Goal: Task Accomplishment & Management: Manage account settings

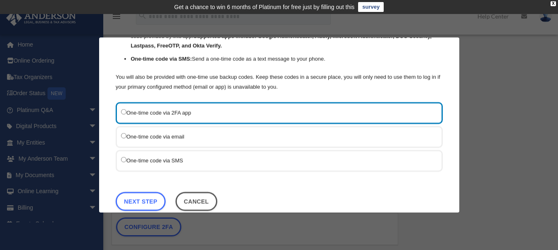
scroll to position [101, 0]
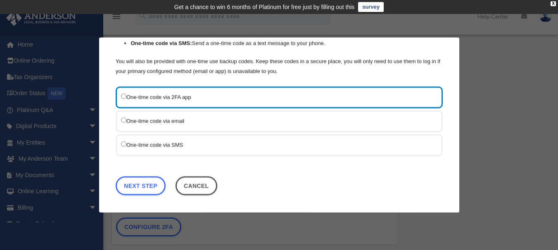
click at [129, 142] on label "One-time code via SMS" at bounding box center [275, 145] width 308 height 10
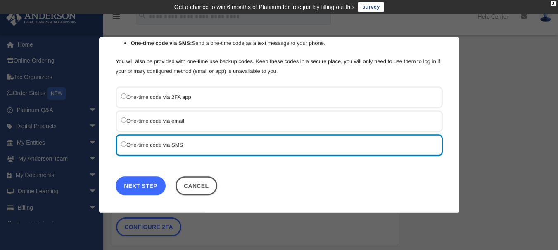
click at [138, 188] on link "Next Step" at bounding box center [141, 186] width 50 height 19
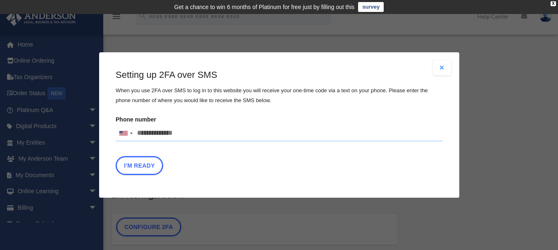
drag, startPoint x: 137, startPoint y: 130, endPoint x: 166, endPoint y: 127, distance: 29.8
click at [137, 130] on input "Phone number United States +1 United Kingdom +44 Afghanistan (‫افغانستان‬‎) +93…" at bounding box center [279, 133] width 327 height 17
type input "**********"
click at [147, 170] on button "I'm Ready" at bounding box center [139, 165] width 47 height 19
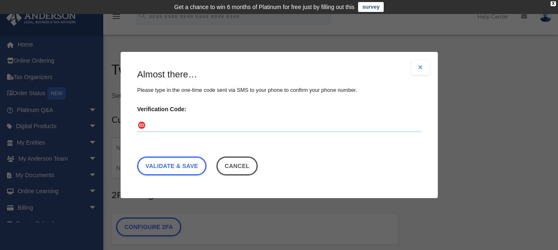
click at [197, 128] on input "Verification Code:" at bounding box center [279, 125] width 284 height 13
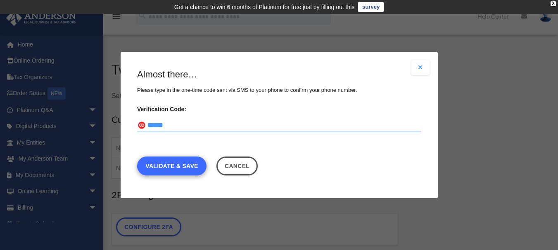
type input "******"
click at [168, 168] on link "Validate & Save" at bounding box center [171, 166] width 69 height 19
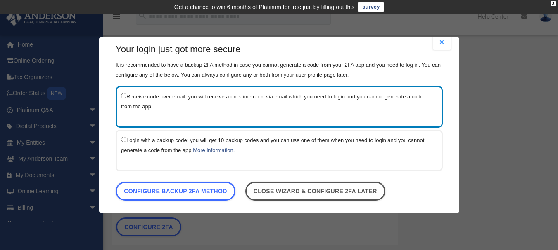
scroll to position [16, 0]
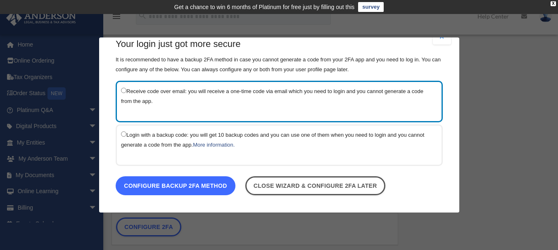
click at [168, 187] on link "Configure backup 2FA method" at bounding box center [176, 186] width 120 height 19
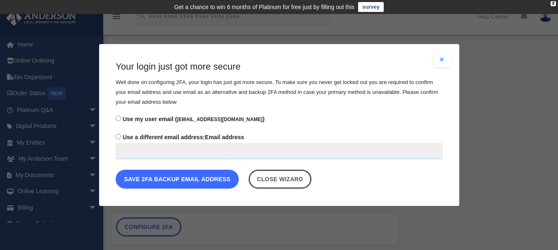
click at [181, 181] on button "Save 2FA backup email address" at bounding box center [177, 179] width 123 height 19
click at [187, 181] on button "Save 2FA backup email address" at bounding box center [177, 179] width 123 height 19
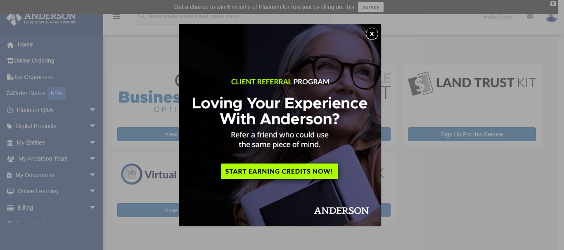
click at [375, 33] on button "x" at bounding box center [372, 34] width 12 height 12
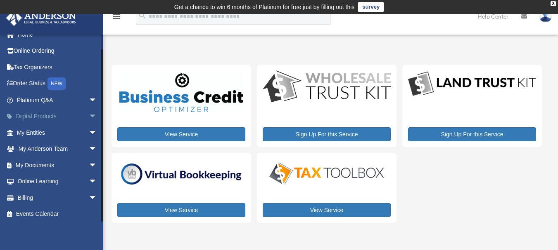
scroll to position [12, 0]
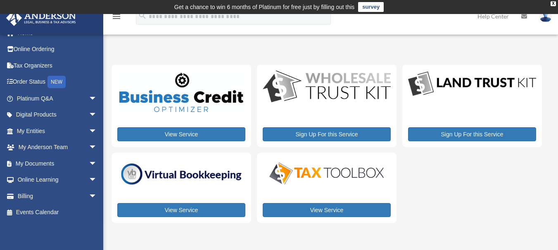
click at [39, 21] on img at bounding box center [41, 18] width 75 height 16
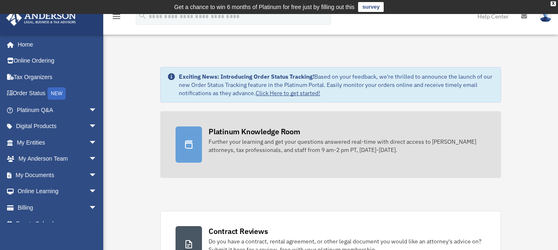
click at [255, 135] on div "Platinum Knowledge Room" at bounding box center [254, 132] width 92 height 10
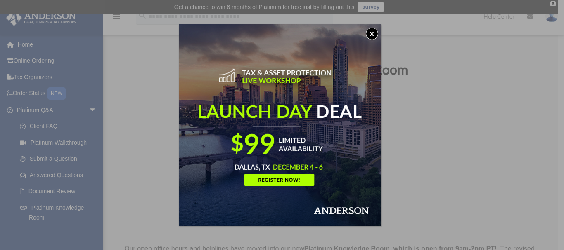
click at [374, 34] on button "x" at bounding box center [372, 34] width 12 height 12
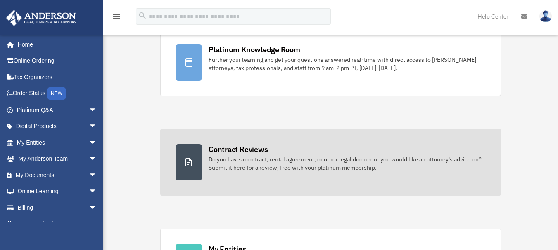
scroll to position [83, 0]
click at [188, 164] on icon at bounding box center [188, 162] width 7 height 8
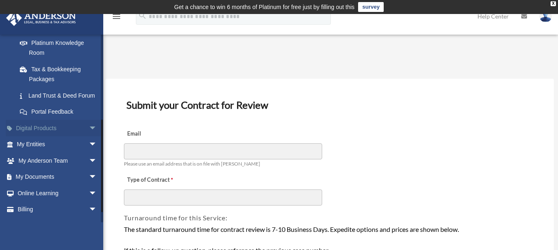
scroll to position [189, 0]
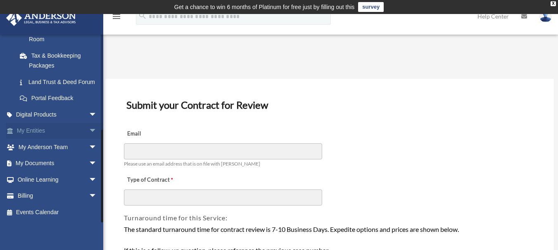
click at [34, 128] on link "My Entities arrow_drop_down" at bounding box center [58, 131] width 104 height 17
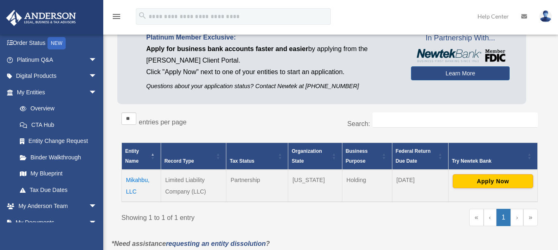
scroll to position [83, 0]
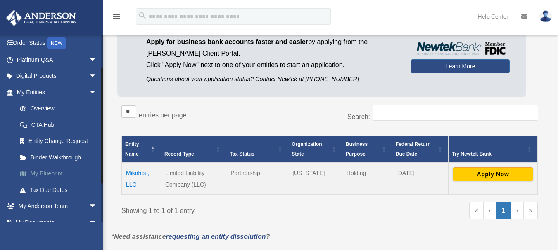
click at [49, 173] on link "My Blueprint" at bounding box center [61, 174] width 98 height 17
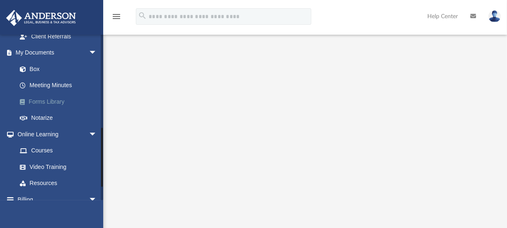
scroll to position [258, 0]
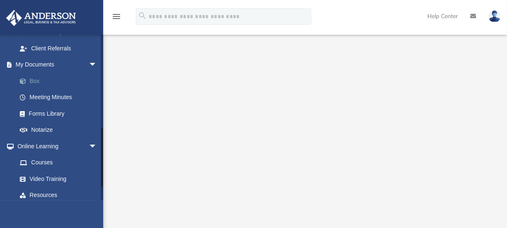
click at [35, 80] on link "Box" at bounding box center [61, 81] width 98 height 17
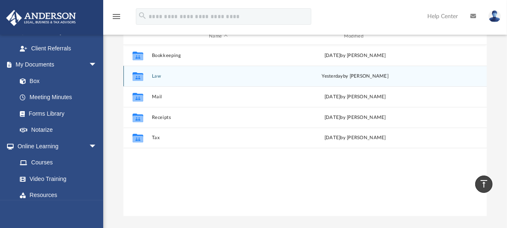
scroll to position [65, 0]
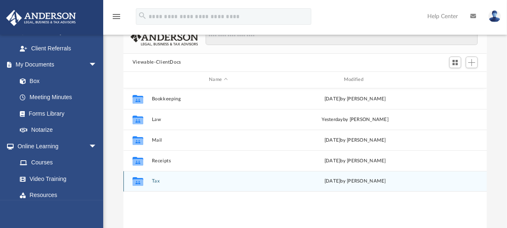
click at [158, 182] on button "Tax" at bounding box center [217, 180] width 133 height 5
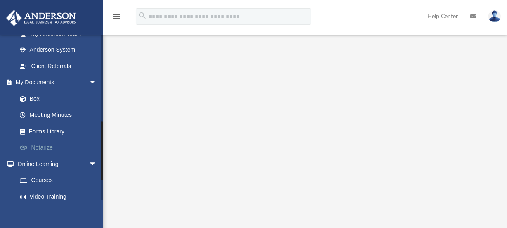
scroll to position [258, 0]
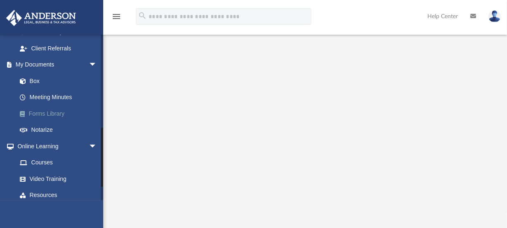
click at [61, 113] on link "Forms Library" at bounding box center [61, 113] width 98 height 17
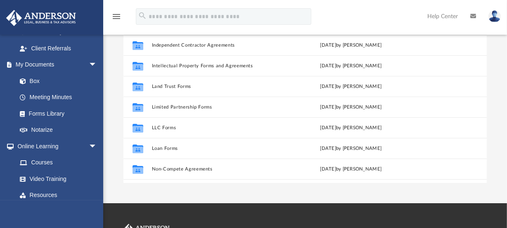
scroll to position [285, 0]
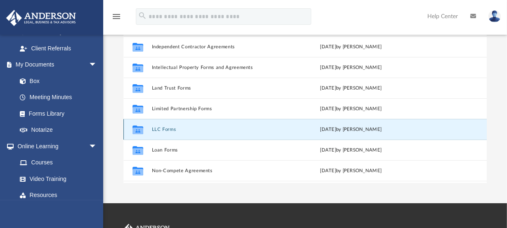
click at [165, 129] on button "LLC Forms" at bounding box center [216, 129] width 130 height 5
click at [136, 129] on icon "grid" at bounding box center [137, 130] width 11 height 7
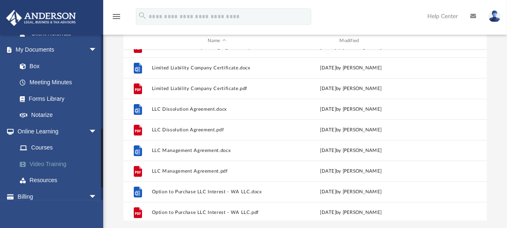
scroll to position [295, 0]
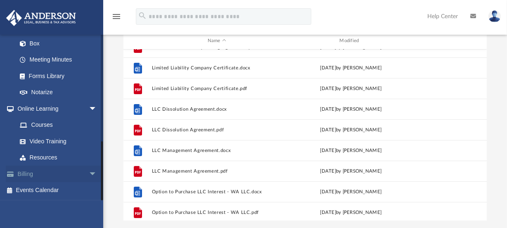
click at [89, 173] on span "arrow_drop_down" at bounding box center [97, 173] width 17 height 17
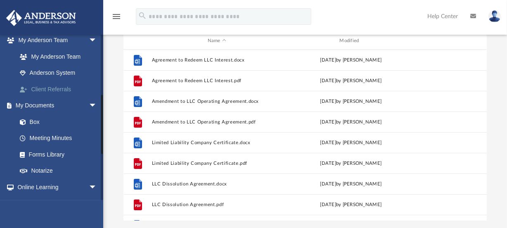
scroll to position [225, 0]
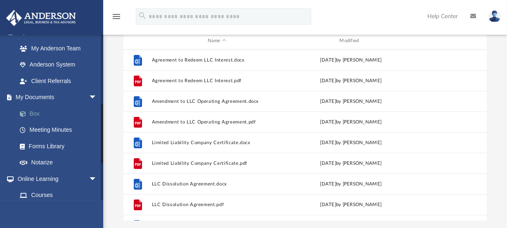
click at [35, 113] on link "Box" at bounding box center [61, 113] width 98 height 17
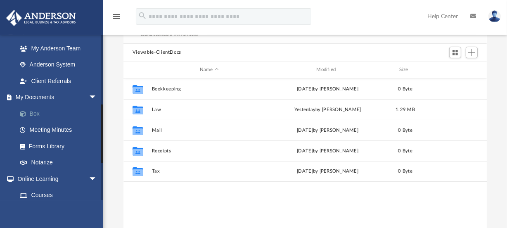
scroll to position [182, 358]
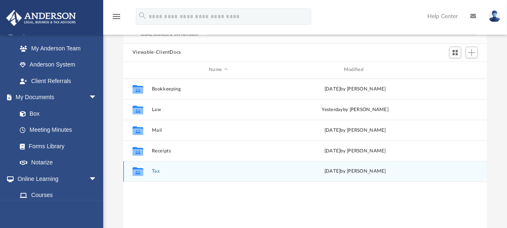
click at [157, 170] on button "Tax" at bounding box center [217, 170] width 133 height 5
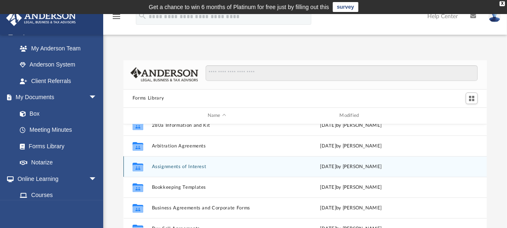
scroll to position [75, 0]
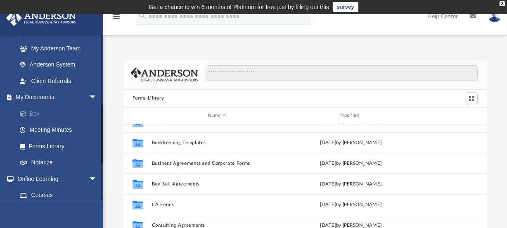
click at [36, 113] on link "Box" at bounding box center [61, 113] width 98 height 17
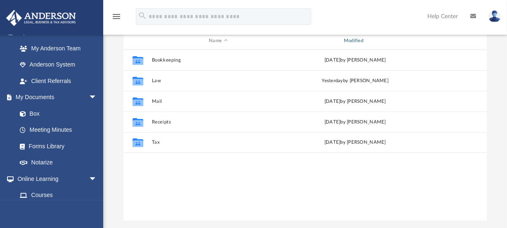
scroll to position [112, 0]
